Goal: Information Seeking & Learning: Learn about a topic

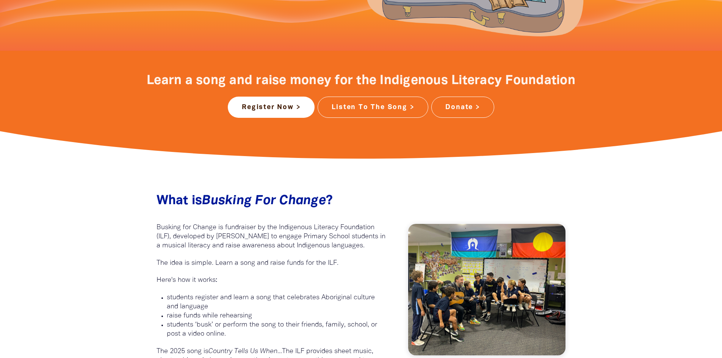
scroll to position [303, 0]
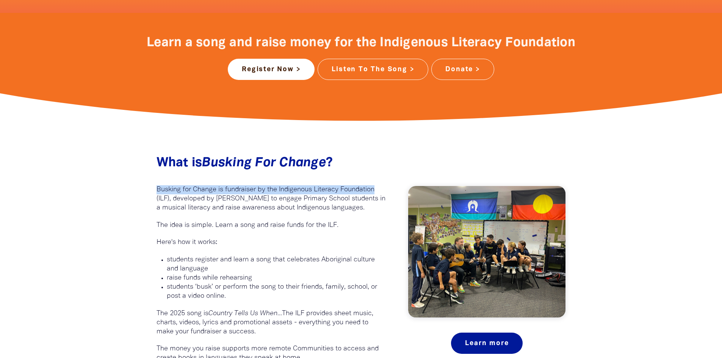
drag, startPoint x: 157, startPoint y: 189, endPoint x: 377, endPoint y: 193, distance: 219.5
click at [377, 193] on p "Busking for Change is fundraiser by the Indigenous Literacy Foundation (ILF), d…" at bounding box center [271, 198] width 229 height 27
copy p "Busking for Change is fundraiser by the Indigenous Literacy Foundation"
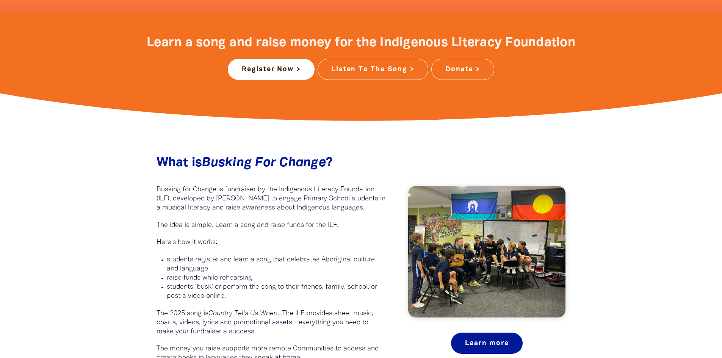
click at [296, 244] on p "Here's how it works:" at bounding box center [271, 242] width 229 height 9
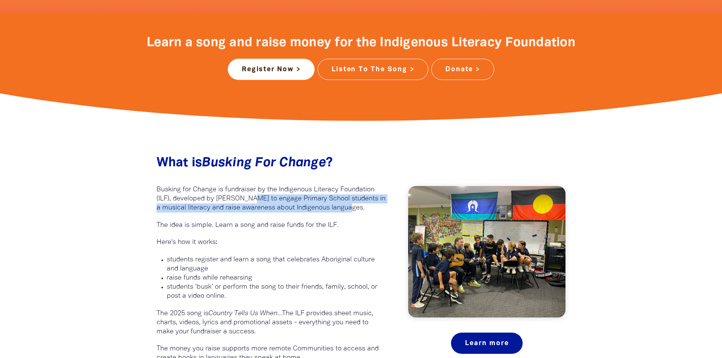
drag, startPoint x: 249, startPoint y: 199, endPoint x: 361, endPoint y: 209, distance: 112.2
click at [361, 209] on p "Busking for Change is fundraiser by the Indigenous Literacy Foundation (ILF), d…" at bounding box center [271, 198] width 229 height 27
copy p "to engage Primary School students in a musical literacy and raise awareness abo…"
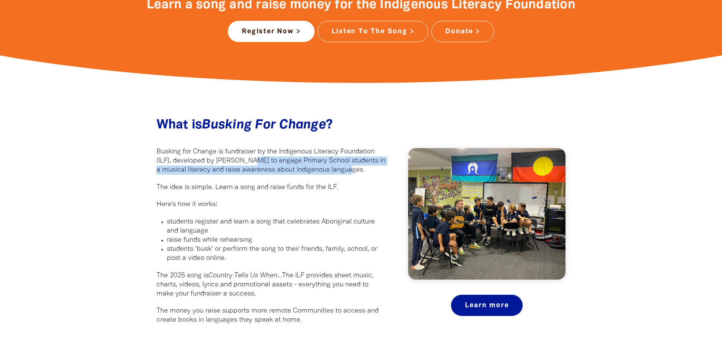
scroll to position [379, 0]
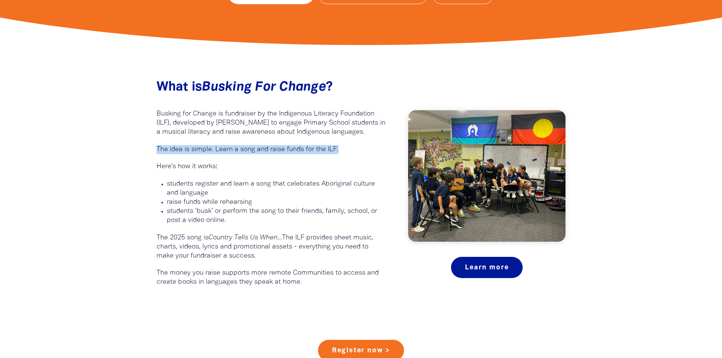
drag, startPoint x: 157, startPoint y: 147, endPoint x: 341, endPoint y: 152, distance: 184.2
click at [341, 152] on p "The idea is simple. Learn a song and raise funds for the ILF." at bounding box center [271, 149] width 229 height 9
copy p "The idea is simple. Learn a song and raise funds for the ILF."
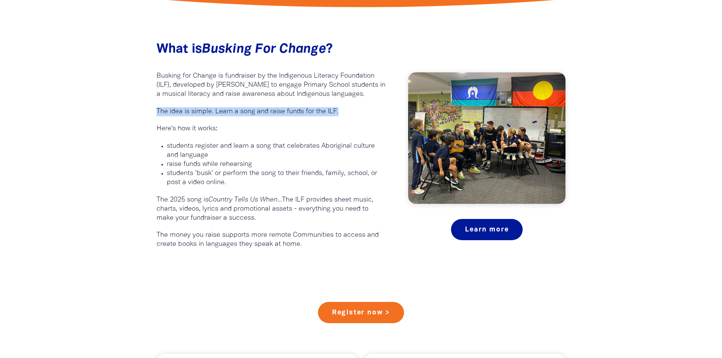
scroll to position [455, 0]
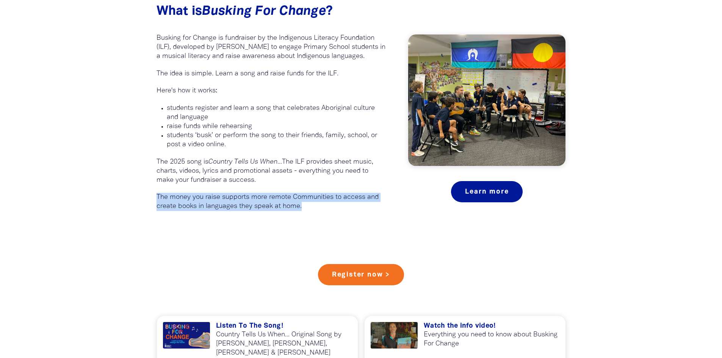
drag, startPoint x: 158, startPoint y: 195, endPoint x: 307, endPoint y: 205, distance: 150.1
click at [307, 205] on p "The money you raise supports more remote Communities to access and create books…" at bounding box center [271, 202] width 229 height 18
copy p "The money you raise supports more remote Communities to access and create books…"
click at [255, 232] on div "What is Busking For Change ?﻿ Busking for Change is fundraiser by the Indigenou…" at bounding box center [361, 103] width 455 height 275
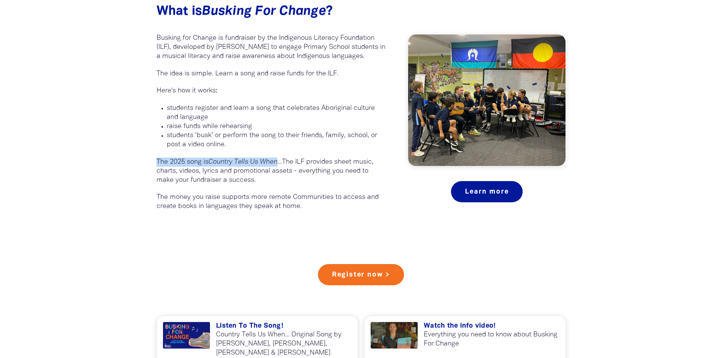
drag, startPoint x: 157, startPoint y: 158, endPoint x: 280, endPoint y: 161, distance: 123.6
click at [280, 161] on p "The 2025 song is Country Tells Us When... The ILF provides sheet music, charts,…" at bounding box center [271, 171] width 229 height 27
copy p "The 2025 song is Country Tells Us When"
